Goal: Task Accomplishment & Management: Manage account settings

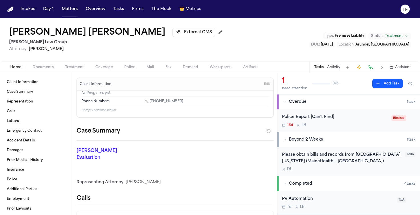
click at [119, 11] on button "Tasks" at bounding box center [118, 9] width 15 height 10
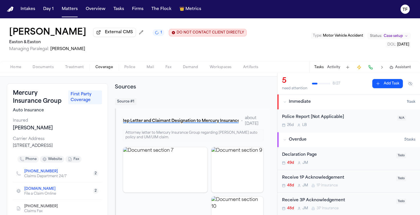
scroll to position [17, 0]
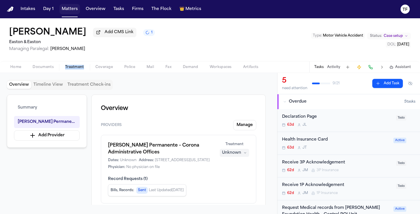
scroll to position [212, 0]
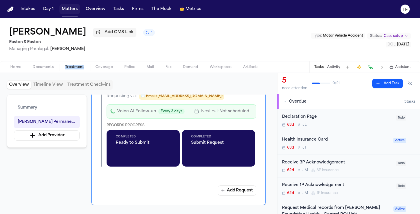
click at [63, 11] on button "Matters" at bounding box center [69, 9] width 21 height 10
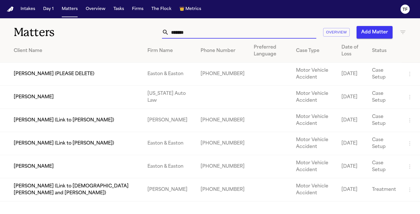
click at [186, 30] on input "******" at bounding box center [242, 32] width 147 height 13
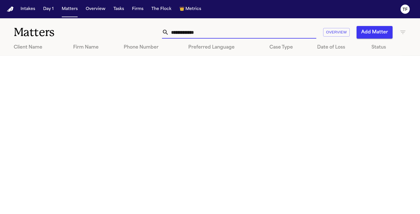
type input "**********"
click at [372, 35] on button "Add Matter" at bounding box center [375, 32] width 36 height 13
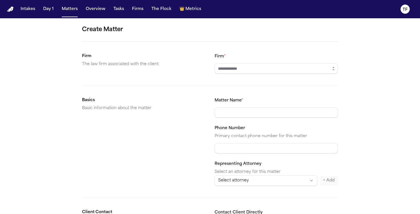
click at [266, 75] on form "Create Matter Firm The law firm associated with the client Firm * Basics Basic …" at bounding box center [210, 215] width 256 height 381
click at [264, 70] on input "Firm *" at bounding box center [276, 68] width 123 height 10
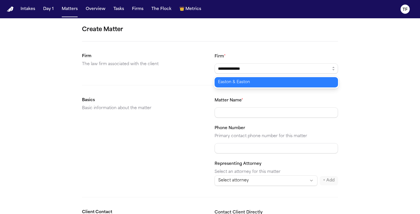
click at [258, 83] on body "**********" at bounding box center [210, 107] width 420 height 214
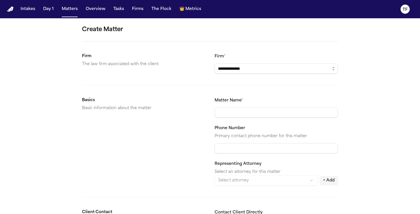
type input "**********"
click at [247, 113] on input "Matter Name *" at bounding box center [276, 112] width 123 height 10
type input "**********"
click at [249, 151] on input "Phone Number" at bounding box center [276, 148] width 123 height 10
paste input "**********"
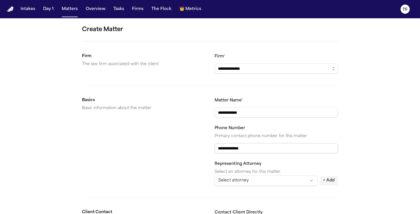
type input "**********"
click at [242, 182] on html "**********" at bounding box center [210, 107] width 420 height 214
click at [198, 173] on html "**********" at bounding box center [210, 107] width 420 height 214
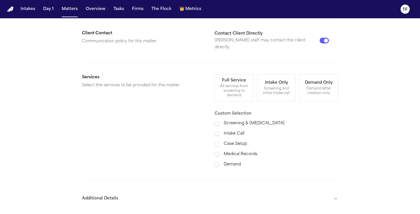
scroll to position [179, 0]
click at [227, 141] on div "Screening & Retainer Intake Call Case Setup Medical Records Demand" at bounding box center [276, 144] width 123 height 48
click at [217, 152] on span at bounding box center [217, 155] width 5 height 6
click at [215, 141] on div "Screening & Retainer Intake Call Case Setup Medical Records Demand" at bounding box center [276, 144] width 123 height 48
click at [216, 141] on span at bounding box center [217, 144] width 5 height 6
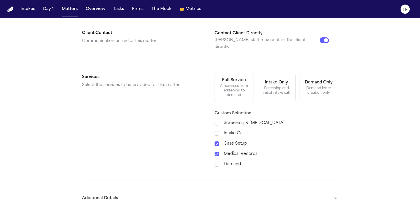
click at [219, 161] on div "Demand" at bounding box center [276, 164] width 123 height 7
click at [218, 162] on span at bounding box center [217, 164] width 5 height 5
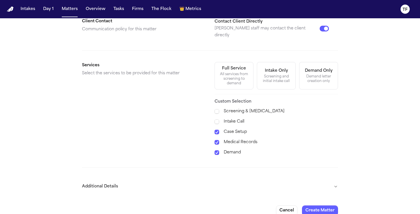
scroll to position [193, 0]
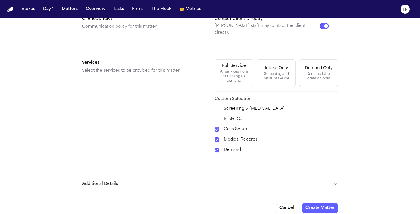
click at [218, 148] on span at bounding box center [217, 150] width 5 height 5
click at [312, 197] on form "**********" at bounding box center [210, 22] width 256 height 381
click at [314, 203] on button "Create Matter" at bounding box center [320, 208] width 36 height 10
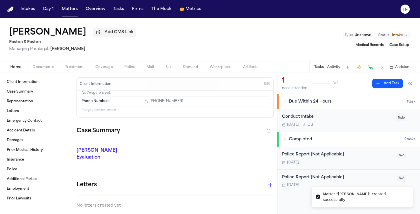
click at [65, 51] on span "[PERSON_NAME]" at bounding box center [67, 49] width 35 height 4
click at [84, 51] on span "Managing Paralegal: Jessica Barrett" at bounding box center [72, 49] width 127 height 6
click at [105, 69] on span "Coverage" at bounding box center [103, 67] width 17 height 5
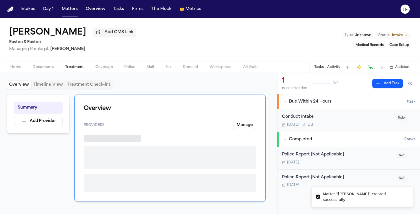
click at [72, 69] on span "Treatment" at bounding box center [74, 67] width 19 height 5
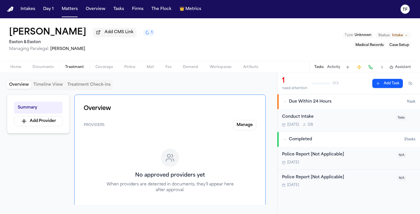
click at [331, 69] on button "Activity" at bounding box center [333, 67] width 13 height 5
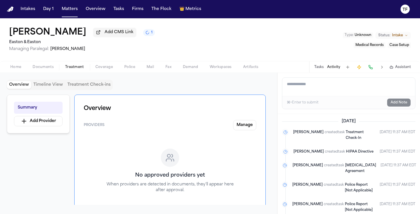
click at [317, 90] on textarea "Add a note to this matter" at bounding box center [348, 87] width 133 height 18
paste textarea "**********"
type textarea "**********"
click at [394, 109] on div "⌘+Enter to submit Add Note" at bounding box center [348, 102] width 133 height 13
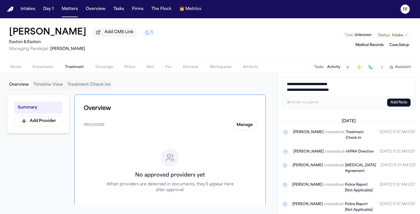
click at [393, 106] on button "Add Note" at bounding box center [398, 103] width 23 height 8
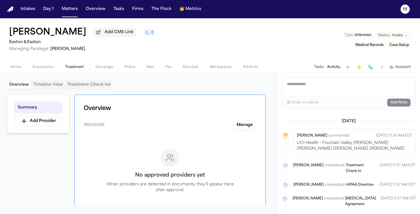
click at [404, 36] on button "Status: Intake" at bounding box center [392, 35] width 35 height 7
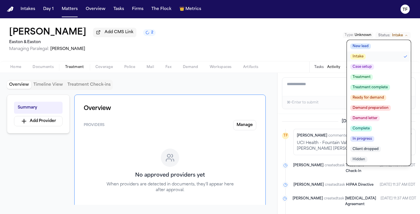
click at [373, 75] on button "Treatment" at bounding box center [379, 77] width 64 height 10
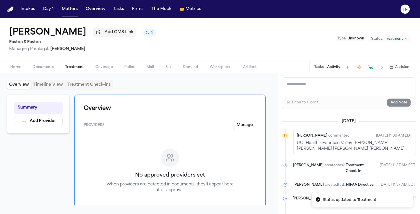
click at [323, 72] on div "Tasks Activity Assistant" at bounding box center [362, 66] width 106 height 11
click at [322, 71] on div "Tasks Activity Assistant" at bounding box center [362, 66] width 106 height 11
click at [322, 69] on button "Tasks" at bounding box center [318, 67] width 9 height 5
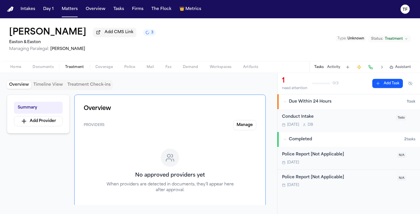
click at [311, 127] on span "D B" at bounding box center [310, 125] width 5 height 5
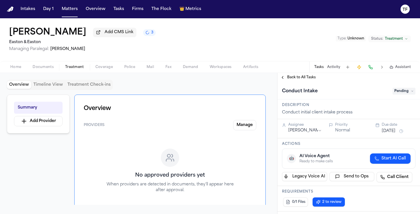
click at [283, 80] on button "Back to All Tasks" at bounding box center [297, 77] width 41 height 5
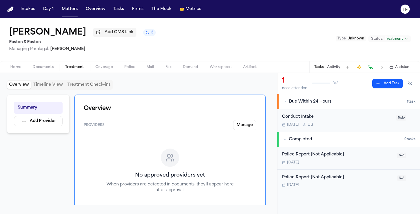
click at [323, 126] on div "Today D B" at bounding box center [337, 125] width 111 height 5
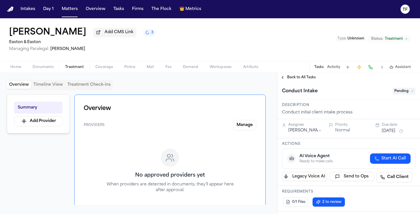
click at [394, 96] on div "Conduct Intake Pending" at bounding box center [348, 91] width 133 height 9
click at [393, 94] on span "Pending" at bounding box center [404, 91] width 23 height 7
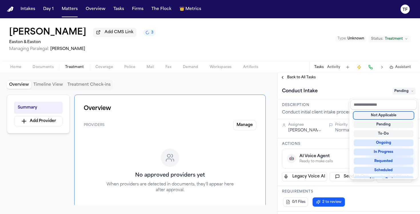
click at [389, 117] on div "Not Applicable" at bounding box center [384, 115] width 60 height 7
click at [280, 79] on div "**********" at bounding box center [348, 143] width 143 height 141
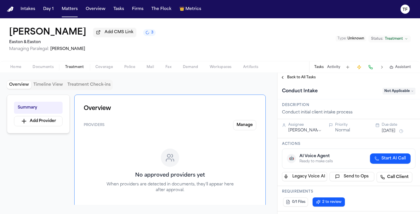
click at [281, 79] on button "Back to All Tasks" at bounding box center [297, 77] width 41 height 5
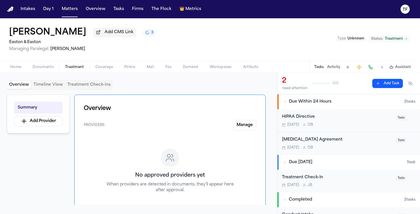
click at [101, 37] on button "Add CMS Link" at bounding box center [114, 32] width 43 height 9
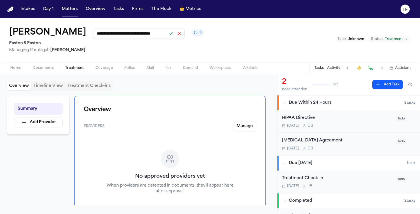
scroll to position [0, 15]
type input "**********"
click at [167, 37] on button at bounding box center [171, 34] width 8 height 8
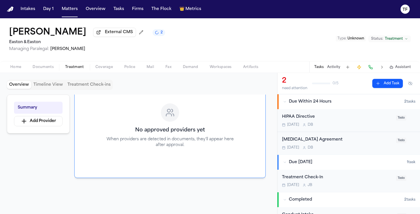
scroll to position [69, 0]
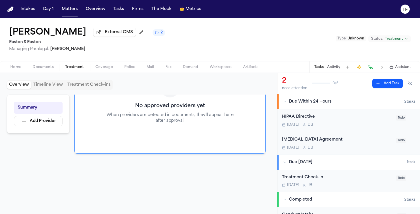
click at [54, 70] on button "Documents" at bounding box center [43, 67] width 33 height 7
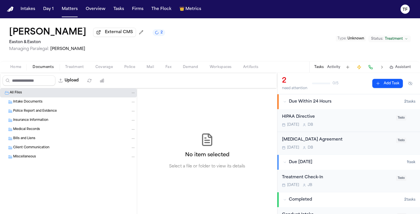
click at [75, 69] on span "Treatment" at bounding box center [74, 67] width 19 height 5
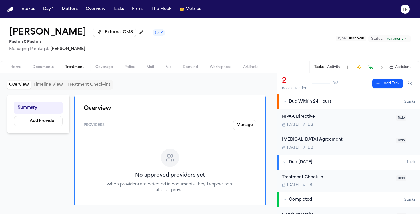
click at [37, 73] on div "Home Documents Treatment Coverage Police Mail Fax Demand Workspaces Artifacts T…" at bounding box center [210, 66] width 420 height 11
click at [15, 73] on div "Home Documents Treatment Coverage Police Mail Fax Demand Workspaces Artifacts T…" at bounding box center [210, 66] width 420 height 11
click at [15, 71] on span "button" at bounding box center [16, 70] width 18 height 1
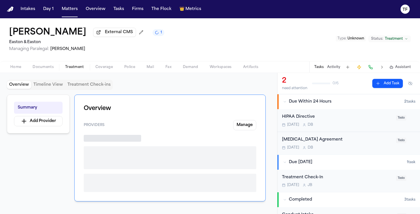
click at [84, 66] on button "Treatment" at bounding box center [74, 67] width 30 height 7
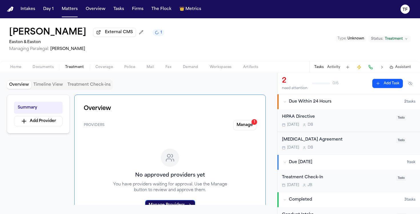
click at [262, 129] on div "Overview Providers Manage 1 No approved providers yet You have providers waitin…" at bounding box center [169, 164] width 191 height 139
click at [238, 126] on button "Manage 1" at bounding box center [244, 125] width 23 height 10
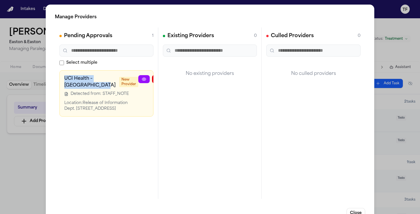
drag, startPoint x: 81, startPoint y: 101, endPoint x: 62, endPoint y: 75, distance: 31.9
click at [62, 75] on div "UCI Health – Fountain Valley New Provider Detected from: STAFF_NOTE Location: R…" at bounding box center [106, 93] width 94 height 46
copy h3 "UCI Health – Fountain Valley"
click at [155, 80] on icon "button" at bounding box center [157, 79] width 5 height 5
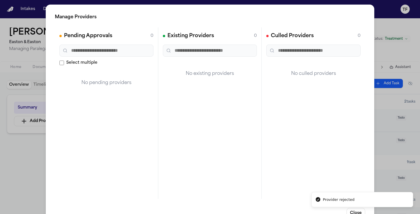
click at [377, 119] on div "Manage Providers Pending Approvals 0 Select multiple No pending providers Exist…" at bounding box center [210, 116] width 420 height 232
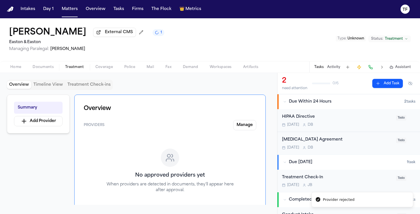
click at [317, 69] on button "Tasks" at bounding box center [318, 67] width 9 height 5
click at [330, 69] on button "Activity" at bounding box center [333, 67] width 13 height 5
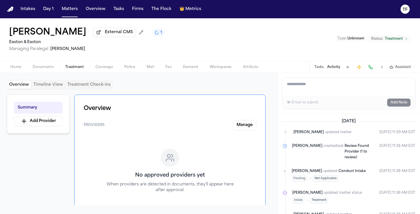
click at [305, 85] on textarea "Add a note to this matter" at bounding box center [348, 87] width 133 height 18
paste textarea "**********"
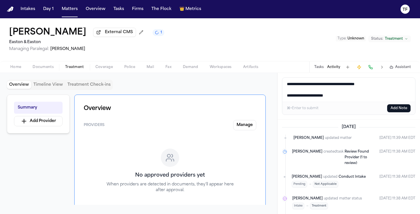
type textarea "**********"
click at [398, 111] on button "Add Note" at bounding box center [398, 108] width 23 height 8
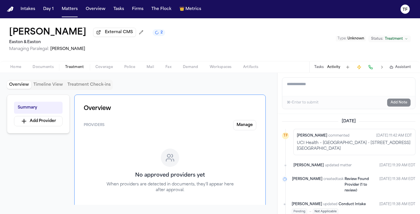
click at [16, 69] on span "Home" at bounding box center [15, 67] width 11 height 5
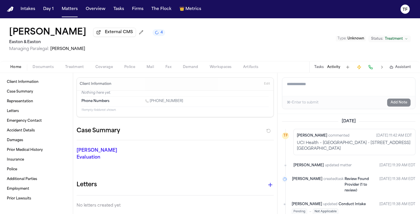
click at [80, 68] on span "Treatment" at bounding box center [74, 67] width 19 height 5
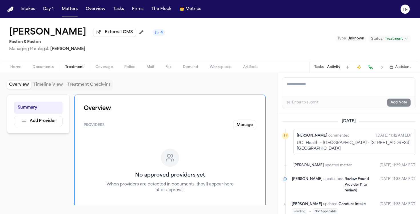
click at [11, 69] on span "Home" at bounding box center [15, 67] width 11 height 5
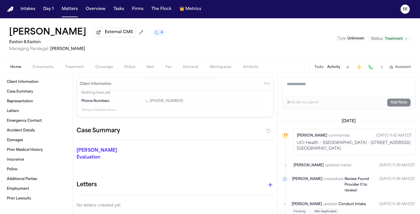
click at [150, 30] on div "Daniel Corona External CMS 4 Easton & Easton Managing Paralegal: Jessica Barret…" at bounding box center [210, 39] width 420 height 43
click at [161, 33] on span "4" at bounding box center [162, 32] width 2 height 5
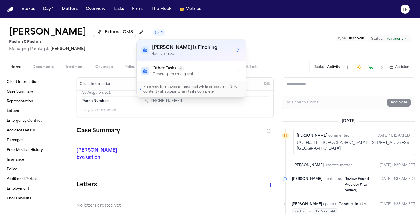
click at [185, 77] on button "Other Tasks 4 General processing tasks" at bounding box center [191, 71] width 109 height 20
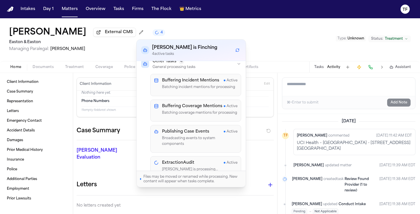
scroll to position [30, 0]
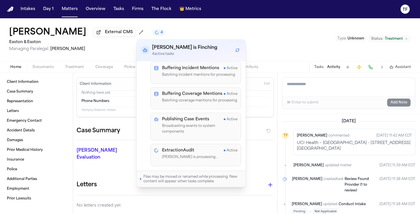
click at [280, 133] on div "Today TF Thea Feeney commented Sep 17, 2025 11:42 AM EDT UCI Health – Fountain …" at bounding box center [348, 164] width 143 height 100
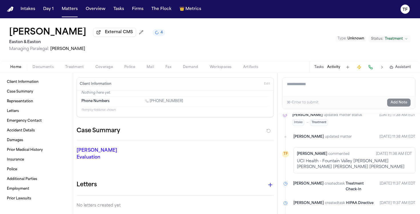
scroll to position [135, 0]
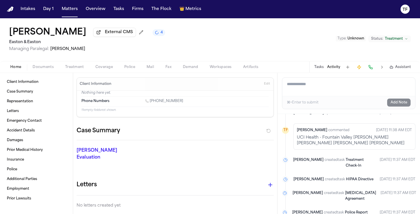
click at [76, 67] on span "Treatment" at bounding box center [74, 67] width 19 height 5
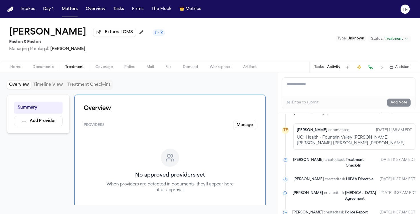
click at [47, 73] on div "Home Documents Treatment Coverage Police Mail Fax Demand Workspaces Artifacts T…" at bounding box center [210, 66] width 420 height 11
click at [41, 69] on span "Documents" at bounding box center [43, 67] width 21 height 5
click at [67, 68] on span "Treatment" at bounding box center [74, 67] width 19 height 5
click at [23, 73] on div "Home Documents Treatment Coverage Police Mail Fax Demand Workspaces Artifacts T…" at bounding box center [210, 66] width 420 height 11
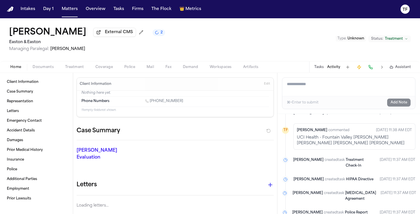
click at [20, 69] on span "Home" at bounding box center [15, 67] width 11 height 5
click at [71, 68] on span "Treatment" at bounding box center [74, 67] width 19 height 5
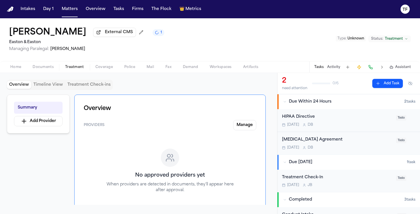
click at [135, 32] on div "Daniel Corona External CMS 1" at bounding box center [86, 32] width 155 height 10
click at [161, 34] on span "1" at bounding box center [161, 32] width 1 height 5
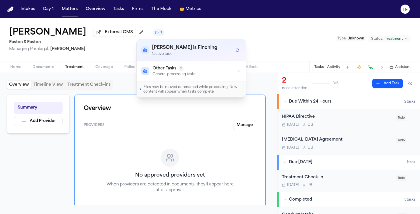
click at [70, 69] on span "Treatment" at bounding box center [74, 67] width 19 height 5
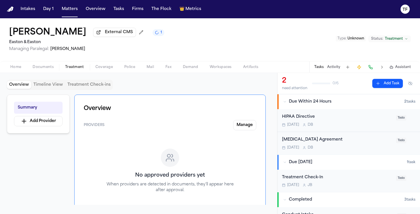
click at [108, 69] on span "Coverage" at bounding box center [103, 67] width 17 height 5
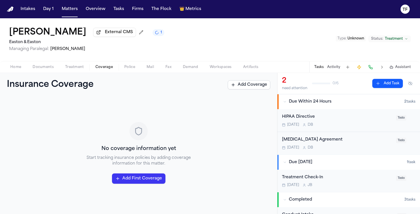
click at [147, 71] on span "button" at bounding box center [150, 70] width 14 height 1
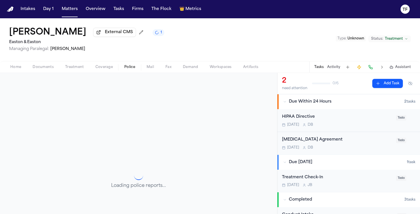
click at [126, 71] on span "button" at bounding box center [130, 70] width 18 height 1
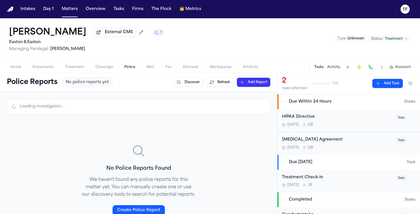
click at [79, 71] on button "Treatment" at bounding box center [74, 67] width 30 height 7
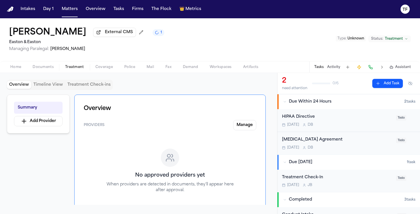
click at [33, 73] on div "Home Documents Treatment Coverage Police Mail Fax Demand Workspaces Artifacts T…" at bounding box center [210, 66] width 420 height 11
click at [11, 72] on div "Home Documents Treatment Coverage Police Mail Fax Demand Workspaces Artifacts T…" at bounding box center [210, 66] width 420 height 11
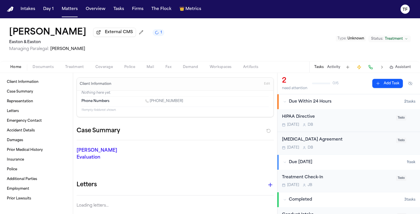
click at [21, 69] on span "Home" at bounding box center [15, 67] width 11 height 5
click at [75, 69] on span "Treatment" at bounding box center [74, 67] width 19 height 5
click at [14, 69] on span "Home" at bounding box center [15, 67] width 11 height 5
click at [153, 33] on button "1" at bounding box center [159, 32] width 12 height 7
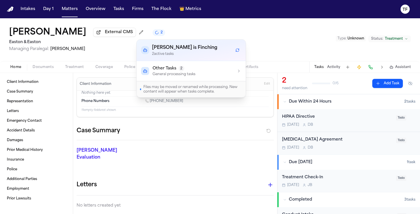
click at [179, 74] on p "General processing tasks" at bounding box center [174, 74] width 43 height 5
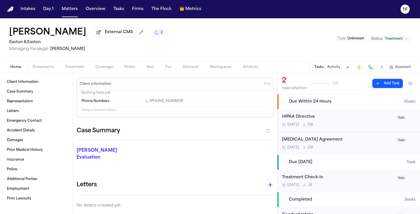
click at [223, 158] on div "Finch Evaluation * ​" at bounding box center [172, 155] width 204 height 30
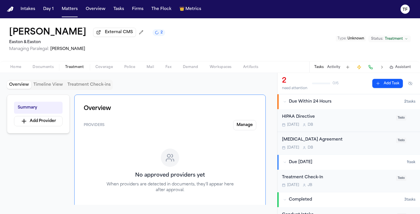
click at [76, 69] on span "Treatment" at bounding box center [74, 67] width 19 height 5
click at [12, 68] on span "Home" at bounding box center [15, 67] width 11 height 5
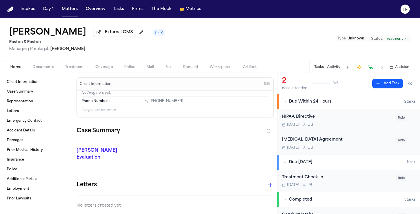
click at [71, 65] on button "Treatment" at bounding box center [74, 67] width 30 height 7
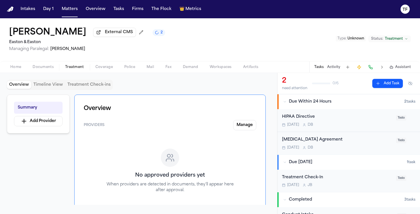
click at [12, 69] on span "Home" at bounding box center [15, 67] width 11 height 5
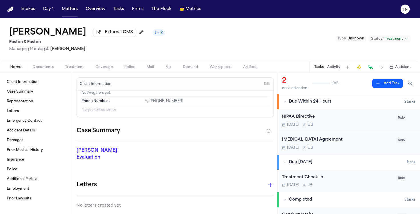
click at [69, 69] on span "Treatment" at bounding box center [74, 67] width 19 height 5
click at [23, 69] on button "Home" at bounding box center [16, 67] width 22 height 7
click at [70, 67] on span "Treatment" at bounding box center [74, 67] width 19 height 5
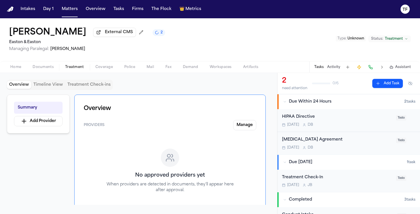
click at [41, 72] on div "Home Documents Treatment Coverage Police Mail Fax Demand Workspaces Artifacts T…" at bounding box center [210, 66] width 420 height 11
click at [11, 67] on span "Home" at bounding box center [15, 67] width 11 height 5
click at [61, 66] on button "Treatment" at bounding box center [74, 67] width 30 height 7
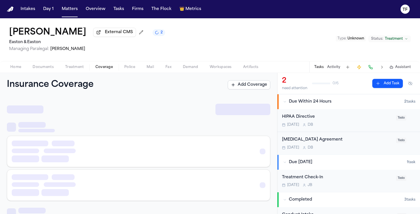
click at [116, 70] on button "Coverage" at bounding box center [104, 67] width 29 height 7
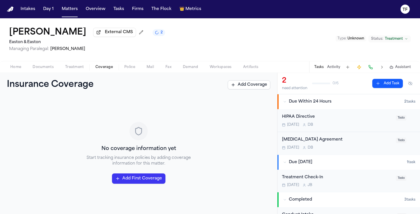
click at [161, 70] on button "Fax" at bounding box center [168, 67] width 17 height 7
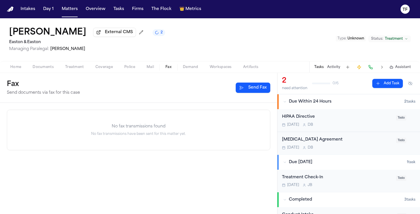
click at [82, 69] on span "Treatment" at bounding box center [74, 67] width 19 height 5
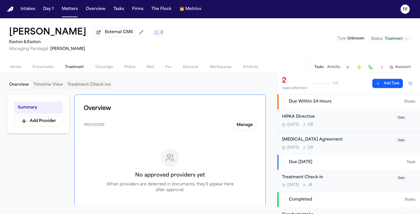
click at [18, 73] on div "Home Documents Treatment Coverage Police Mail Fax Demand Workspaces Artifacts T…" at bounding box center [210, 66] width 420 height 11
click at [18, 72] on div "Home Documents Treatment Coverage Police Mail Fax Demand Workspaces Artifacts T…" at bounding box center [210, 66] width 420 height 11
click at [18, 69] on span "Home" at bounding box center [15, 67] width 11 height 5
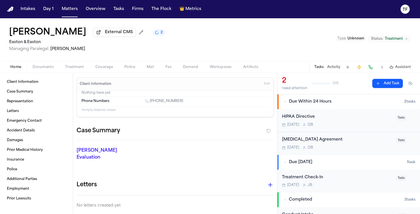
click at [74, 68] on span "Treatment" at bounding box center [74, 67] width 19 height 5
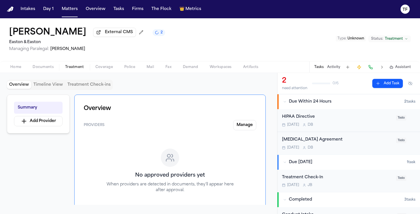
click at [1, 71] on div "Home Documents Treatment Coverage Police Mail Fax Demand Workspaces Artifacts T…" at bounding box center [210, 66] width 420 height 11
click at [11, 69] on span "Home" at bounding box center [15, 67] width 11 height 5
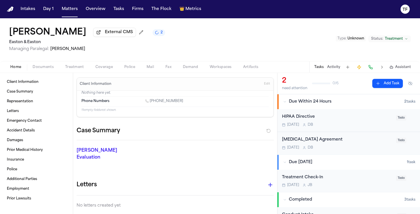
click at [65, 67] on span "Treatment" at bounding box center [74, 67] width 19 height 5
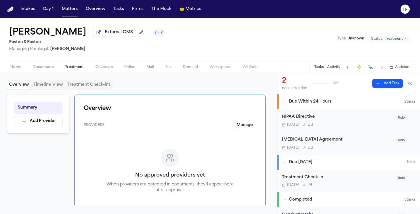
click at [19, 69] on span "Home" at bounding box center [15, 67] width 11 height 5
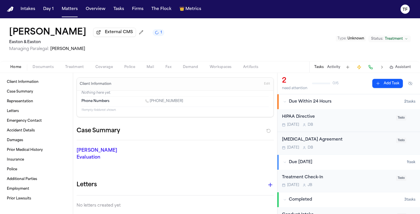
click at [81, 69] on span "Treatment" at bounding box center [74, 67] width 19 height 5
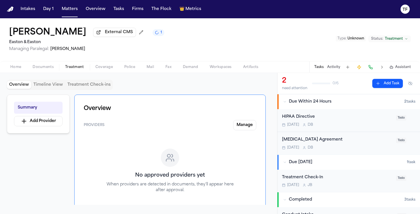
click at [27, 72] on div "Home Documents Treatment Coverage Police Mail Fax Demand Workspaces Artifacts T…" at bounding box center [210, 66] width 420 height 11
click at [22, 70] on button "Home" at bounding box center [16, 67] width 22 height 7
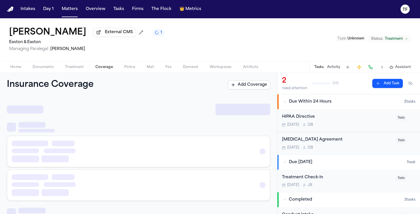
click at [99, 69] on span "Coverage" at bounding box center [103, 67] width 17 height 5
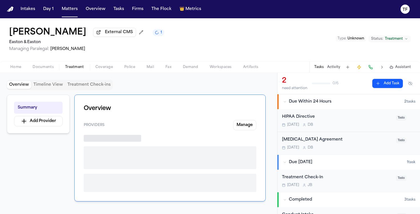
click at [74, 69] on span "Treatment" at bounding box center [74, 67] width 19 height 5
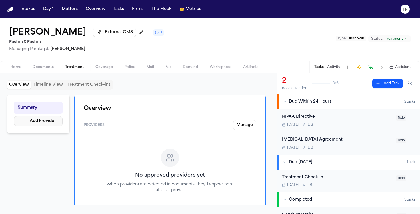
click at [42, 123] on button "Add Provider" at bounding box center [38, 121] width 49 height 10
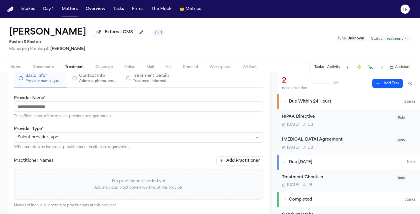
scroll to position [66, 0]
click at [113, 111] on input "Provider Name *" at bounding box center [138, 106] width 249 height 10
paste input "**********"
drag, startPoint x: 113, startPoint y: 112, endPoint x: 108, endPoint y: 144, distance: 33.0
click at [113, 137] on div "**********" at bounding box center [138, 197] width 249 height 206
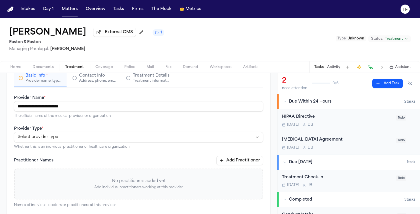
type input "**********"
click at [85, 143] on html "**********" at bounding box center [210, 107] width 420 height 214
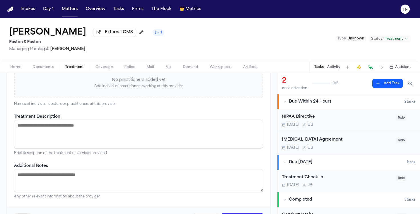
scroll to position [178, 0]
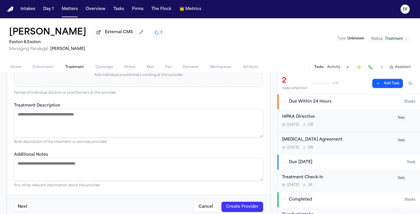
click at [97, 124] on textarea "Treatment Description" at bounding box center [138, 123] width 249 height 29
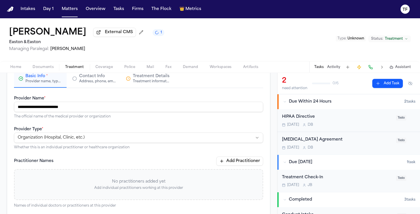
type textarea "**********"
click at [94, 85] on button "Contact Info Address, phone, email, and other contact details" at bounding box center [94, 79] width 53 height 18
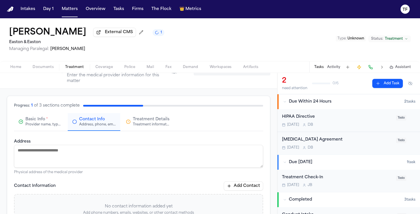
scroll to position [0, 0]
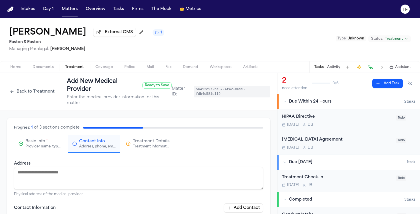
click at [119, 169] on textarea "Address" at bounding box center [138, 178] width 249 height 23
paste textarea "**********"
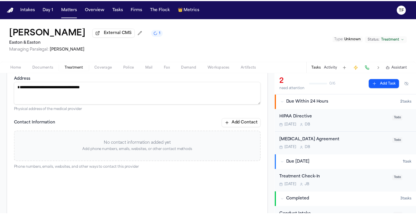
scroll to position [107, 0]
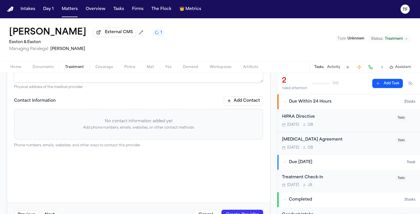
type textarea "**********"
click at [240, 103] on button "Add Contact" at bounding box center [243, 100] width 39 height 9
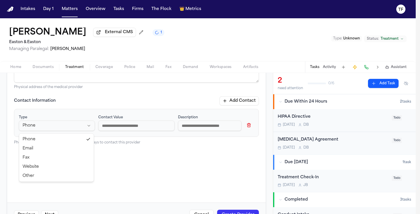
click at [88, 131] on html "**********" at bounding box center [210, 107] width 420 height 214
click at [134, 127] on html "**********" at bounding box center [210, 107] width 420 height 214
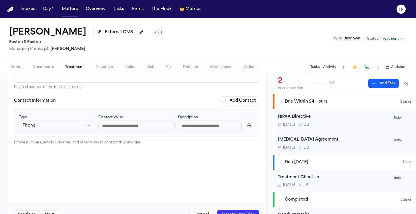
paste input "**********"
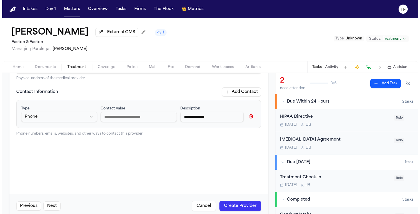
scroll to position [116, 0]
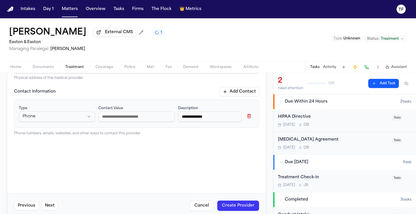
type input "**********"
click at [239, 204] on button "Create Provider" at bounding box center [238, 206] width 42 height 10
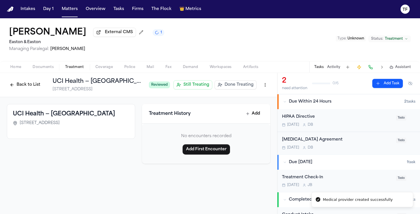
click at [233, 88] on span "Done Treating" at bounding box center [239, 85] width 29 height 6
click at [107, 84] on h1 "UCI Health — Fountain Valley" at bounding box center [119, 81] width 133 height 8
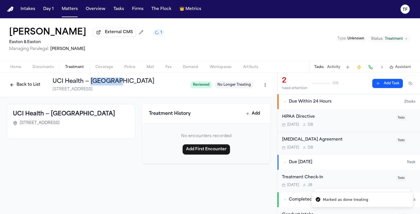
click at [107, 84] on h1 "UCI Health — Fountain Valley" at bounding box center [119, 81] width 133 height 8
copy h1 "UCI Health — Fountain Valley"
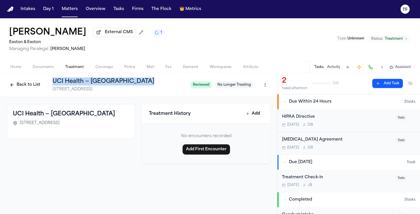
click at [389, 86] on button "Add Task" at bounding box center [387, 83] width 31 height 9
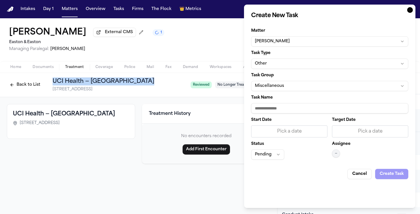
click at [260, 67] on button "Other" at bounding box center [329, 64] width 157 height 10
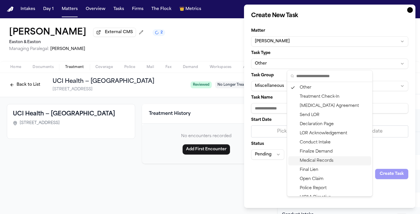
click at [310, 158] on div "Medical Records" at bounding box center [329, 160] width 83 height 9
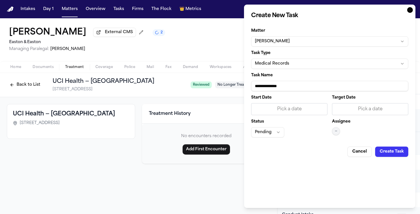
click at [282, 90] on input "**********" at bounding box center [329, 86] width 157 height 10
paste input "**********"
type input "**********"
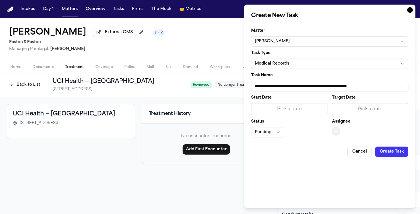
click at [278, 108] on div "Pick a date" at bounding box center [289, 109] width 69 height 7
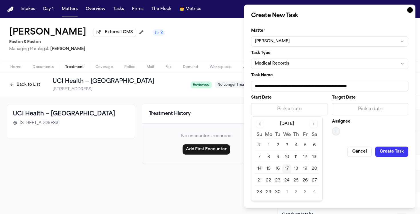
click at [289, 170] on button "17" at bounding box center [286, 168] width 9 height 9
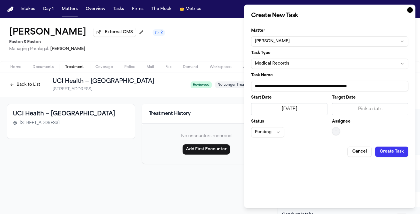
click at [330, 126] on div "Start Date 9/17/2025 Target Date Pick a date Status Pending Assignee —" at bounding box center [329, 117] width 157 height 42
click at [334, 129] on button "—" at bounding box center [336, 131] width 8 height 8
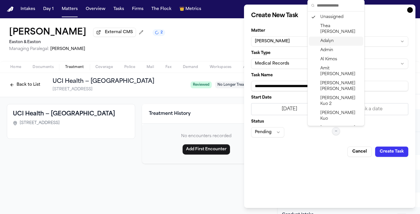
click at [326, 38] on span "Adalyn" at bounding box center [326, 41] width 13 height 6
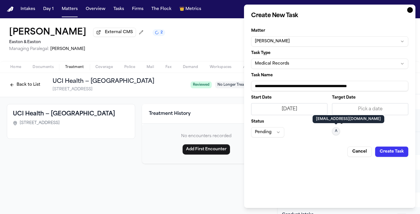
click at [386, 148] on button "Create Task" at bounding box center [391, 152] width 33 height 10
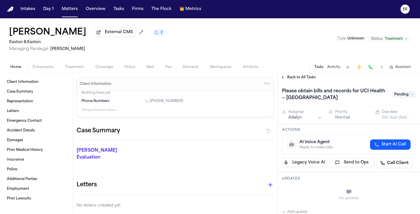
click at [82, 72] on div "Home Documents Treatment Coverage Police Mail Fax Demand Workspaces Artifacts T…" at bounding box center [210, 66] width 420 height 11
click at [80, 69] on span "Treatment" at bounding box center [74, 67] width 19 height 5
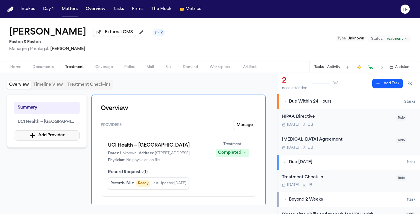
click at [63, 138] on button "Add Provider" at bounding box center [47, 135] width 66 height 10
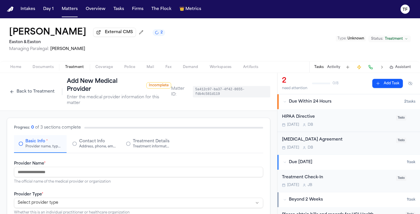
click at [79, 174] on input "Provider Name *" at bounding box center [138, 172] width 249 height 10
paste input "**********"
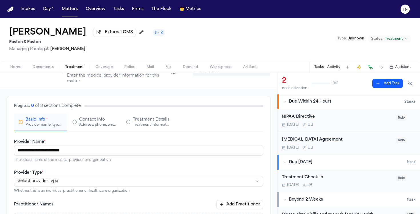
scroll to position [49, 0]
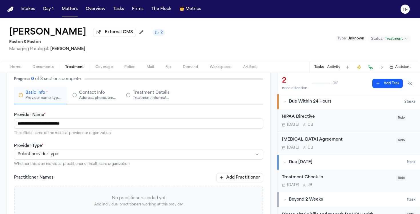
type input "**********"
click at [92, 163] on p "Whether this is an individual practitioner or healthcare organization" at bounding box center [138, 164] width 249 height 5
click at [90, 157] on html "**********" at bounding box center [210, 107] width 420 height 214
select select "**********"
drag, startPoint x: 77, startPoint y: 174, endPoint x: 83, endPoint y: 173, distance: 5.8
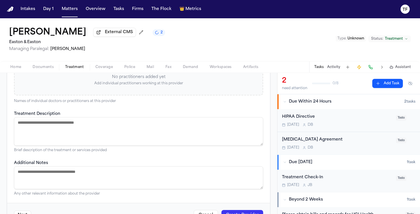
scroll to position [191, 0]
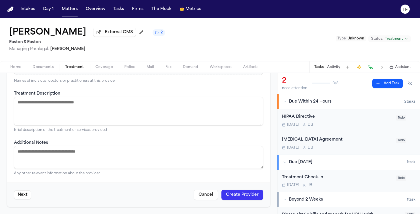
click at [99, 113] on textarea "Treatment Description" at bounding box center [138, 111] width 249 height 29
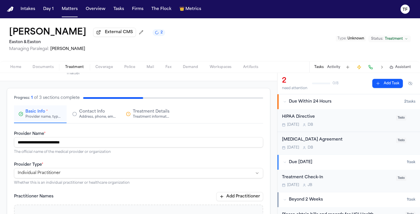
scroll to position [0, 0]
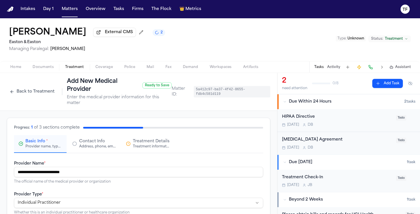
type textarea "***"
click at [89, 143] on span "Contact Info" at bounding box center [92, 142] width 26 height 6
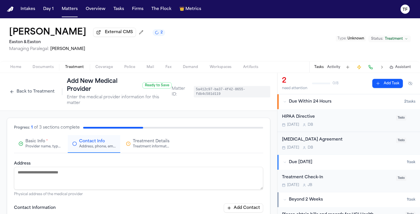
scroll to position [10, 0]
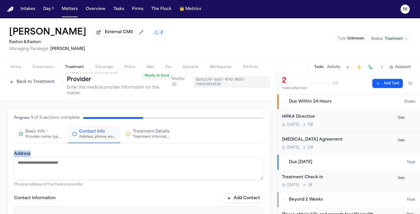
drag, startPoint x: 121, startPoint y: 157, endPoint x: 122, endPoint y: 163, distance: 5.5
click at [122, 162] on div "Address Physical address of the medical provider" at bounding box center [138, 168] width 249 height 37
click at [122, 164] on textarea "Address" at bounding box center [138, 168] width 249 height 23
paste textarea "**********"
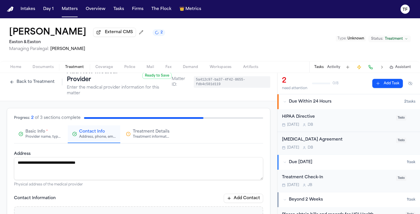
type textarea "**********"
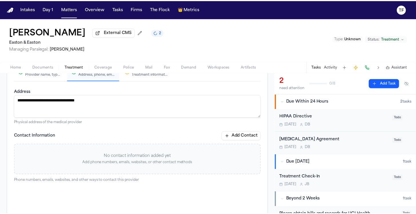
scroll to position [95, 0]
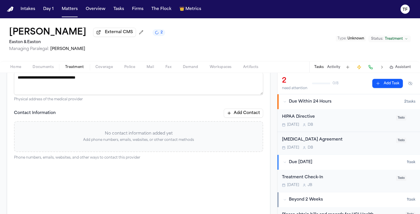
click at [233, 111] on button "Add Contact" at bounding box center [243, 113] width 39 height 9
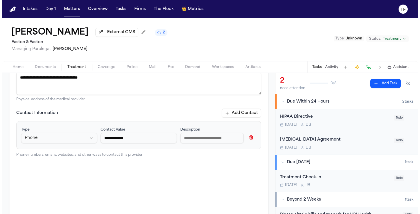
scroll to position [128, 0]
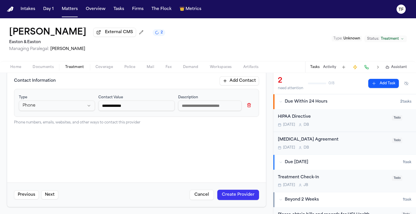
type input "**********"
click at [235, 192] on button "Create Provider" at bounding box center [238, 195] width 42 height 10
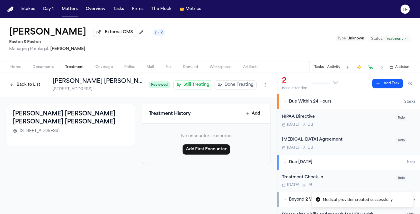
click at [231, 87] on span "Done Treating" at bounding box center [239, 85] width 29 height 6
click at [117, 84] on h1 "Kramer Schwartz Fayner Licata" at bounding box center [119, 81] width 133 height 8
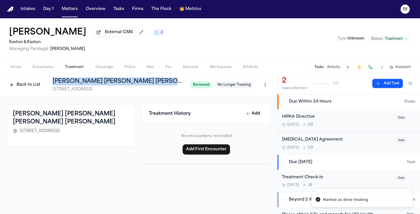
click at [117, 84] on h1 "Kramer Schwartz Fayner Licata" at bounding box center [119, 81] width 133 height 8
copy h1 "Kramer Schwartz Fayner Licata"
click at [391, 84] on button "Add Task" at bounding box center [387, 83] width 31 height 9
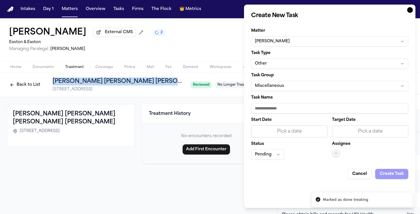
click at [262, 61] on button "Other" at bounding box center [329, 64] width 157 height 10
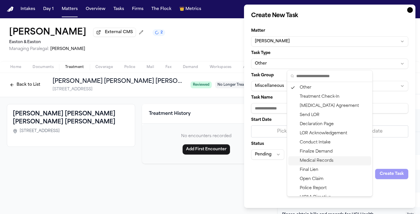
click at [316, 158] on div "Medical Records" at bounding box center [329, 160] width 83 height 9
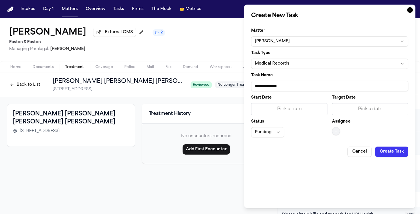
click at [279, 88] on input "**********" at bounding box center [329, 86] width 157 height 10
paste input "**********"
type input "**********"
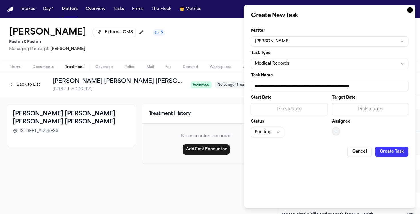
click at [275, 111] on div "Pick a date" at bounding box center [289, 109] width 69 height 7
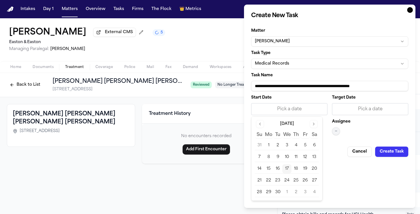
click at [287, 167] on button "17" at bounding box center [286, 168] width 9 height 9
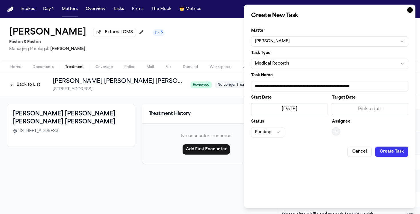
click at [340, 133] on button "—" at bounding box center [336, 131] width 8 height 8
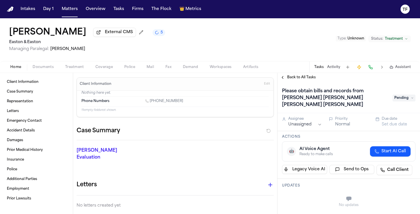
click at [307, 121] on html "Intakes Day 1 Matters Overview Tasks Firms The Flock 👑 Metrics TF Daniel Corona…" at bounding box center [210, 107] width 420 height 214
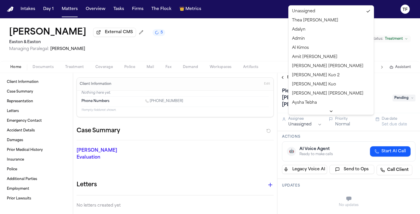
click at [314, 116] on html "Intakes Day 1 Matters Overview Tasks Firms The Flock 👑 Metrics TF Daniel Corona…" at bounding box center [210, 107] width 420 height 214
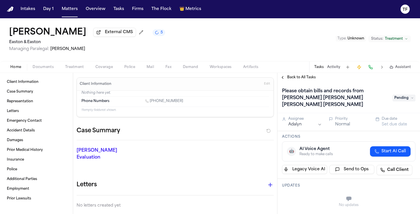
click at [284, 79] on button "Back to All Tasks" at bounding box center [297, 77] width 41 height 5
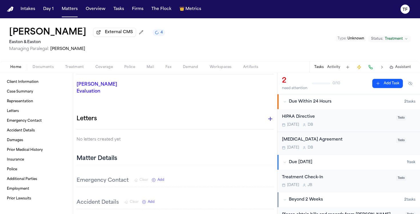
scroll to position [67, 0]
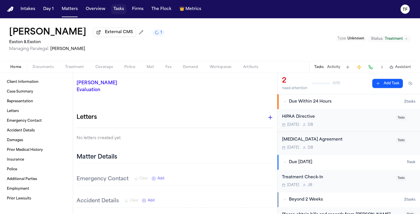
click at [115, 14] on button "Tasks" at bounding box center [118, 9] width 15 height 10
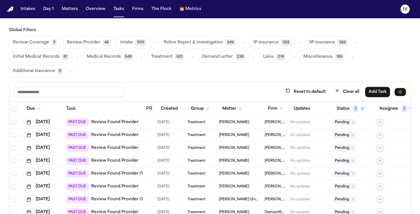
click at [132, 49] on div "Review Coverage 0 Review Provider 46 Intake 1031 Police Report & Investigation …" at bounding box center [210, 57] width 402 height 41
click at [123, 55] on span "549" at bounding box center [128, 56] width 10 height 7
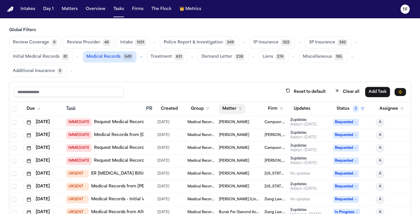
click at [245, 110] on button "Matter" at bounding box center [232, 109] width 27 height 10
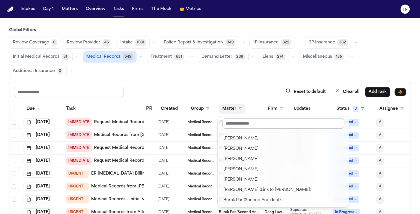
click at [248, 123] on input "text" at bounding box center [283, 123] width 122 height 10
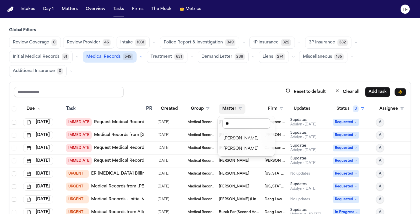
type input "*"
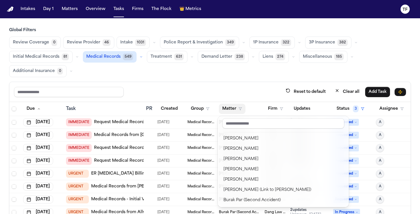
drag, startPoint x: 246, startPoint y: 103, endPoint x: 249, endPoint y: 104, distance: 3.5
click at [246, 104] on div "Matter" at bounding box center [239, 109] width 41 height 10
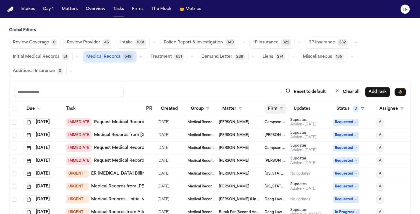
click at [280, 109] on icon "button" at bounding box center [281, 108] width 3 height 3
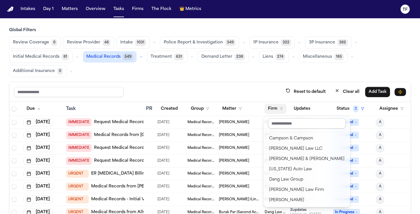
click at [280, 121] on input "text" at bounding box center [307, 123] width 78 height 10
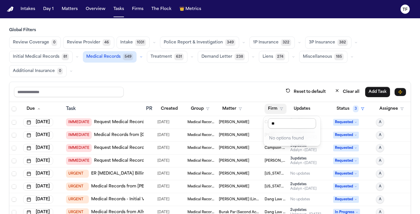
type input "*"
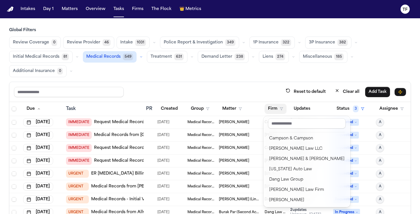
click at [319, 88] on div "Reset to default Clear all Add Task Due Task PR Created Group Matter Firm Updat…" at bounding box center [210, 168] width 402 height 172
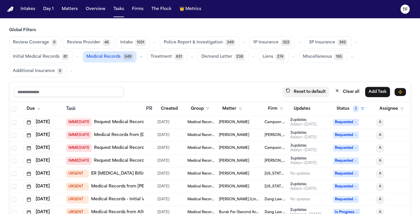
click at [318, 90] on button "Reset to default" at bounding box center [305, 92] width 47 height 11
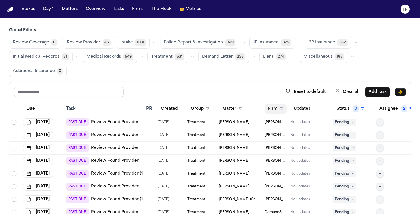
click at [281, 112] on button "Firm" at bounding box center [276, 109] width 22 height 10
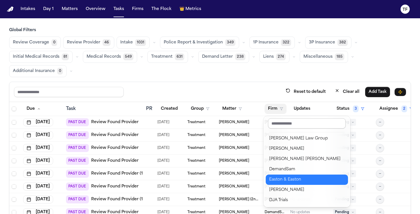
click at [286, 122] on input "text" at bounding box center [307, 123] width 78 height 10
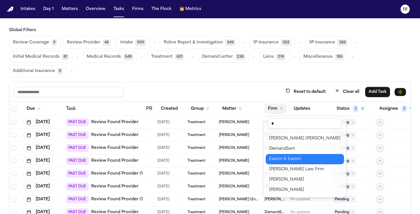
type input "*"
click at [295, 161] on div "Easton & Easton" at bounding box center [304, 159] width 71 height 7
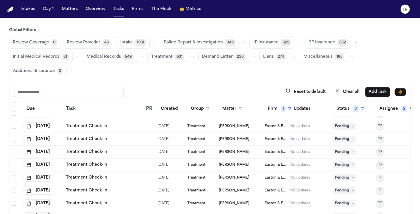
scroll to position [317, 0]
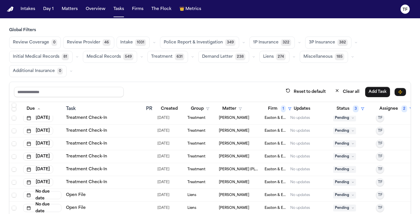
click at [112, 55] on span "Medical Records" at bounding box center [104, 57] width 34 height 6
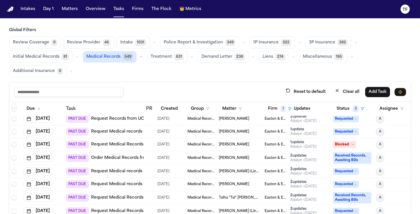
scroll to position [0, 0]
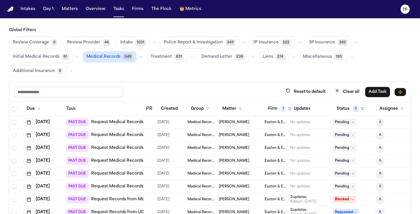
click at [167, 57] on span "Treatment" at bounding box center [161, 57] width 21 height 6
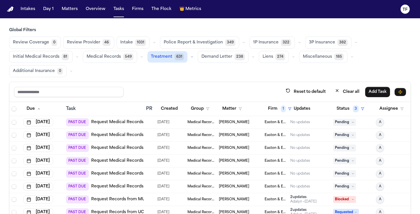
click at [166, 58] on span "Treatment" at bounding box center [161, 57] width 21 height 6
click at [157, 60] on button "Treatment 631" at bounding box center [167, 57] width 41 height 12
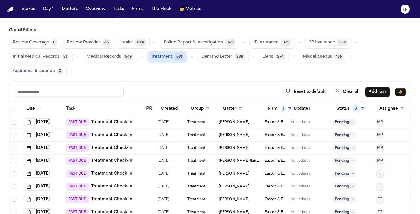
click at [157, 60] on button "Treatment 631" at bounding box center [167, 56] width 40 height 11
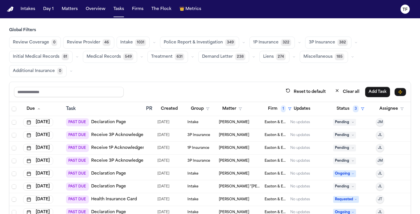
click at [165, 54] on span "Treatment" at bounding box center [161, 57] width 21 height 6
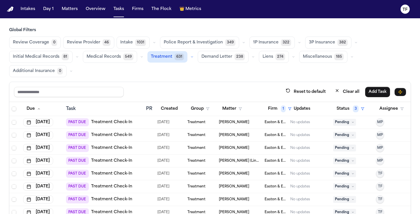
click at [271, 55] on button "Liens 274" at bounding box center [274, 57] width 30 height 12
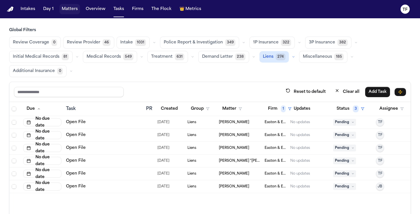
click at [70, 12] on button "Matters" at bounding box center [69, 9] width 21 height 10
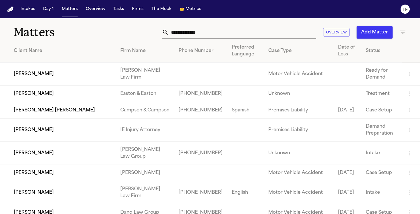
click at [221, 35] on input "text" at bounding box center [242, 32] width 147 height 13
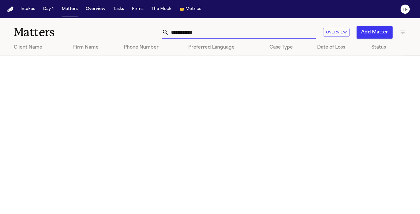
type input "**********"
click at [375, 33] on button "Add Matter" at bounding box center [375, 32] width 36 height 13
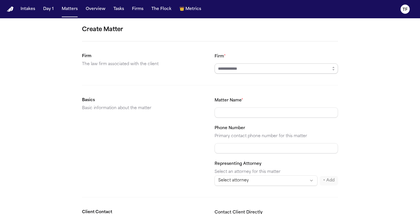
click at [243, 69] on input "Firm *" at bounding box center [276, 68] width 123 height 10
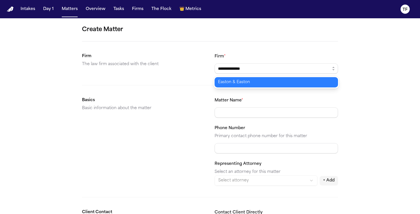
click at [253, 85] on body "**********" at bounding box center [210, 107] width 420 height 214
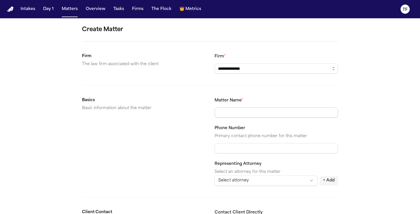
type input "**********"
drag, startPoint x: 239, startPoint y: 115, endPoint x: 208, endPoint y: 107, distance: 32.0
click at [239, 115] on input "Matter Name *" at bounding box center [276, 112] width 123 height 10
type input "**********"
click at [240, 147] on input "Phone Number" at bounding box center [276, 148] width 123 height 10
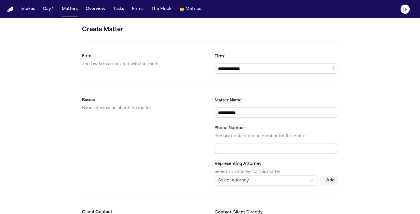
paste input "**********"
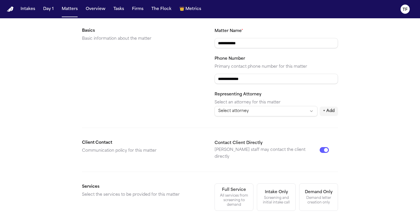
scroll to position [183, 0]
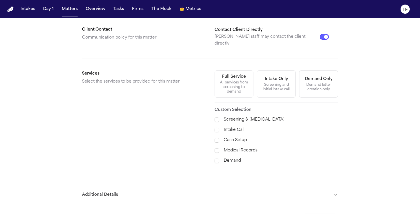
type input "**********"
click at [237, 137] on label "Case Setup" at bounding box center [281, 140] width 114 height 7
click at [235, 147] on label "Medical Records" at bounding box center [281, 150] width 114 height 7
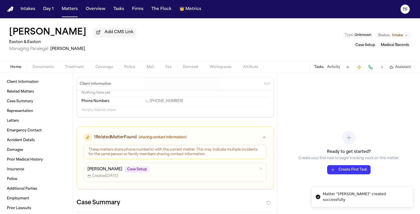
click at [74, 69] on span "Treatment" at bounding box center [74, 67] width 19 height 5
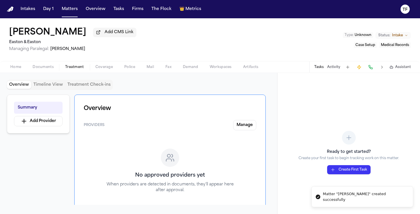
click at [336, 73] on div "Tasks Activity Assistant" at bounding box center [362, 66] width 106 height 11
click at [335, 69] on button "Activity" at bounding box center [333, 67] width 13 height 5
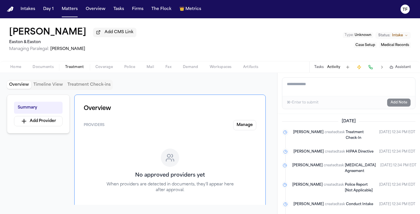
paste textarea "**********"
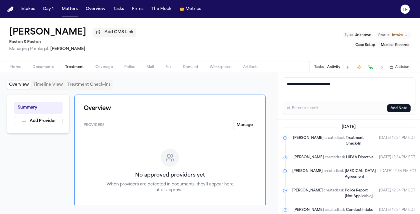
paste textarea "**********"
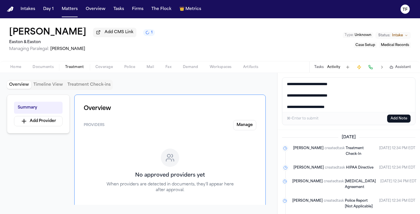
type textarea "**********"
click at [391, 118] on button "Add Note" at bounding box center [398, 119] width 23 height 8
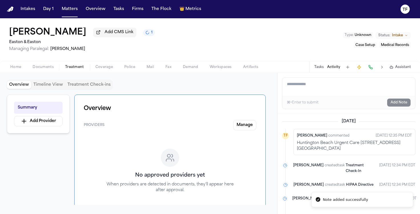
drag, startPoint x: 26, startPoint y: 68, endPoint x: 15, endPoint y: 67, distance: 11.2
click at [23, 67] on button "Home" at bounding box center [16, 67] width 22 height 7
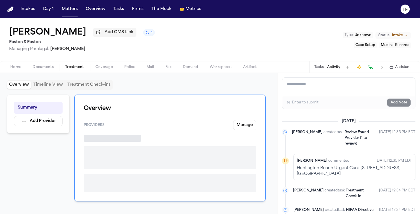
click at [83, 71] on span "button" at bounding box center [75, 70] width 26 height 1
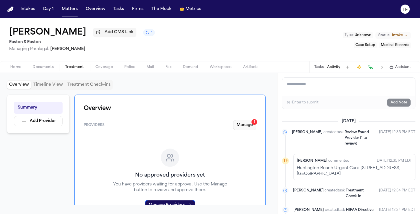
click at [235, 121] on button "Manage 1" at bounding box center [244, 125] width 23 height 10
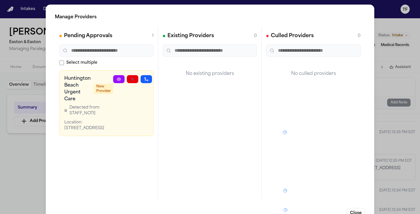
click at [387, 141] on div "Manage Providers Pending Approvals 1 Select multiple Huntington Beach Urgent Ca…" at bounding box center [210, 116] width 420 height 232
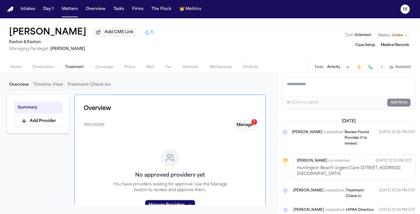
click at [237, 126] on button "Manage 1" at bounding box center [244, 125] width 23 height 10
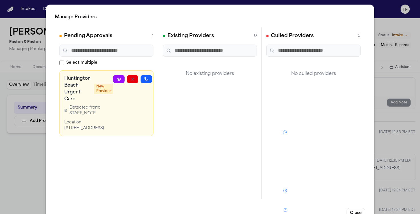
click at [115, 80] on link at bounding box center [118, 79] width 11 height 8
click at [389, 133] on div "Manage Providers Pending Approvals 1 Select multiple Huntington Beach Urgent Ca…" at bounding box center [210, 116] width 420 height 232
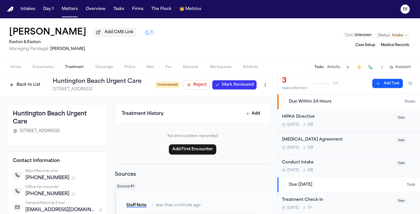
click at [241, 87] on span "Mark Reviewed" at bounding box center [238, 85] width 32 height 6
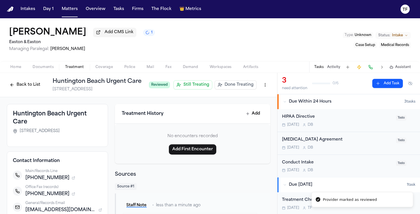
click at [241, 87] on span "Done Treating" at bounding box center [239, 85] width 29 height 6
click at [92, 83] on h1 "Huntington Beach Urgent Care" at bounding box center [119, 81] width 133 height 8
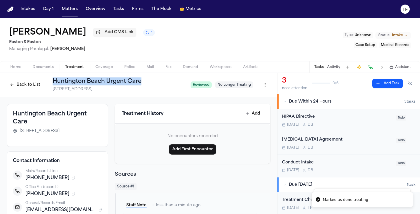
click at [92, 83] on h1 "Huntington Beach Urgent Care" at bounding box center [119, 81] width 133 height 8
copy h1 "Huntington Beach Urgent Care"
click at [379, 88] on button "Add Task" at bounding box center [387, 83] width 31 height 9
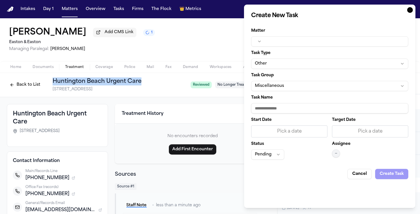
click at [278, 66] on button "Other" at bounding box center [329, 64] width 157 height 10
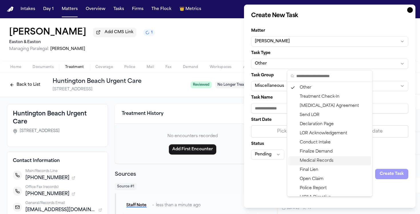
click at [323, 158] on div "Medical Records" at bounding box center [329, 160] width 83 height 9
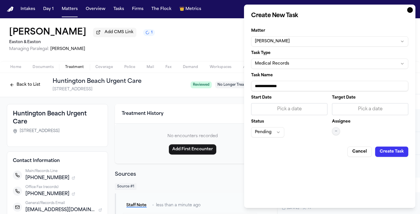
click at [285, 88] on input "**********" at bounding box center [329, 86] width 157 height 10
click at [285, 87] on input "**********" at bounding box center [329, 86] width 157 height 10
paste input "**********"
type input "**********"
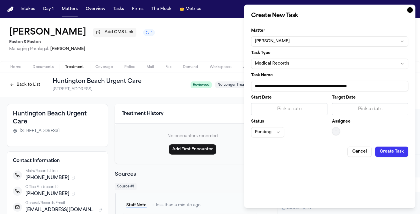
click at [261, 132] on button "Pending" at bounding box center [267, 132] width 33 height 10
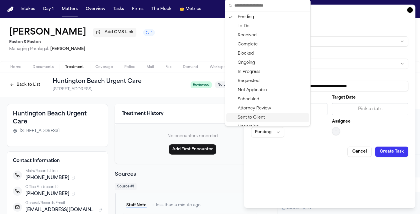
click at [295, 141] on body "Intakes Day 1 Matters Overview Tasks Firms The Flock 👑 Metrics TF Dewain Hines …" at bounding box center [210, 107] width 420 height 214
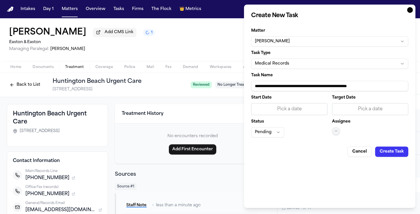
click at [291, 108] on div "Pick a date" at bounding box center [289, 109] width 69 height 7
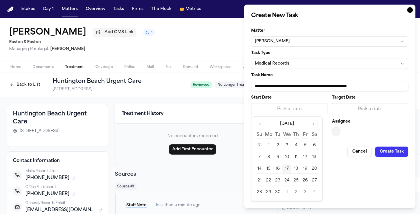
click at [285, 167] on button "17" at bounding box center [286, 168] width 9 height 9
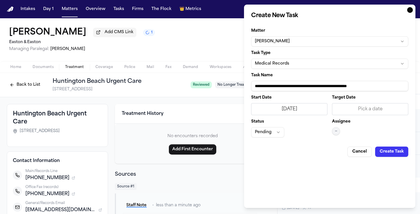
click at [336, 133] on span "—" at bounding box center [336, 131] width 2 height 5
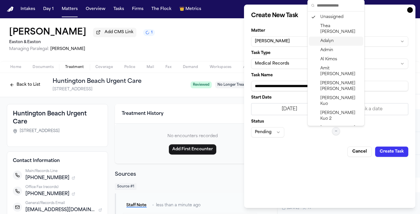
click at [334, 37] on div "Adalyn" at bounding box center [336, 41] width 54 height 9
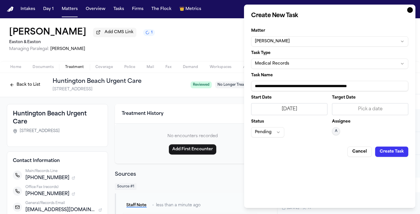
click at [391, 151] on button "Create Task" at bounding box center [391, 152] width 33 height 10
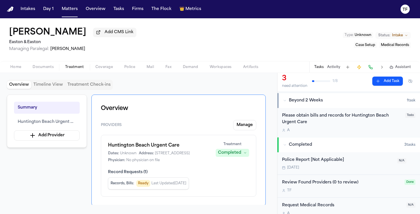
scroll to position [129, 0]
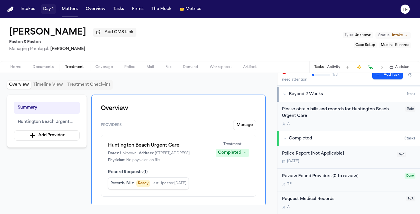
click at [52, 12] on button "Day 1" at bounding box center [48, 9] width 15 height 10
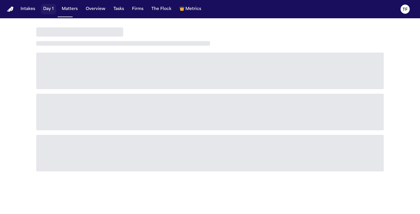
click at [66, 9] on button "Matters" at bounding box center [69, 9] width 21 height 10
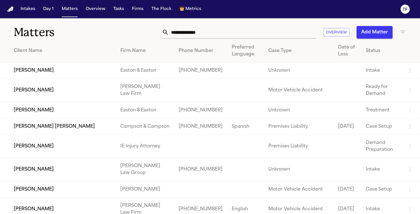
click at [189, 34] on input "text" at bounding box center [242, 32] width 147 height 13
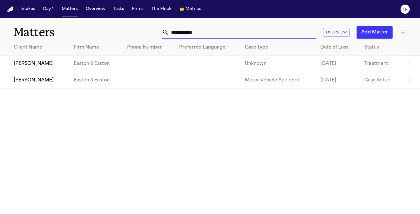
type input "**********"
click at [26, 65] on td "[PERSON_NAME]" at bounding box center [34, 64] width 69 height 16
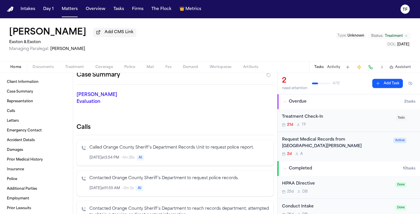
scroll to position [131, 0]
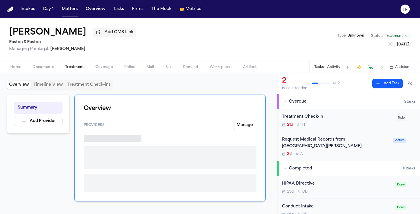
click at [81, 65] on button "Treatment" at bounding box center [74, 67] width 30 height 7
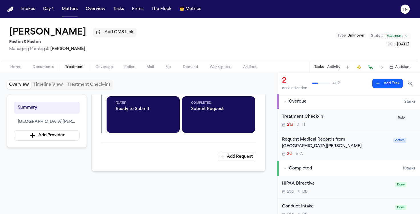
scroll to position [256, 0]
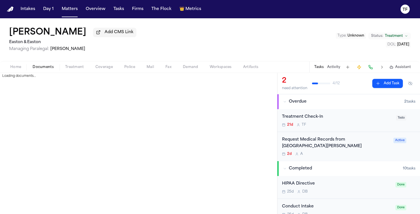
click at [46, 69] on span "Documents" at bounding box center [43, 67] width 21 height 5
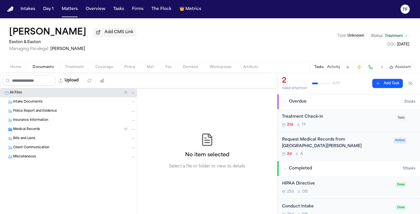
click at [41, 132] on div "Medical Records ( 1 )" at bounding box center [74, 129] width 123 height 5
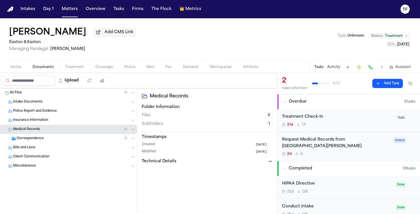
click at [32, 143] on div "Correspondence ( 1 )" at bounding box center [68, 138] width 137 height 9
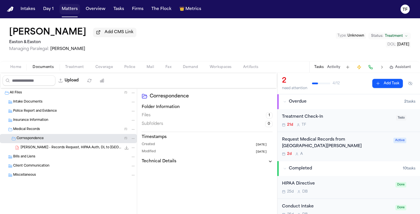
click at [59, 13] on button "Matters" at bounding box center [69, 9] width 21 height 10
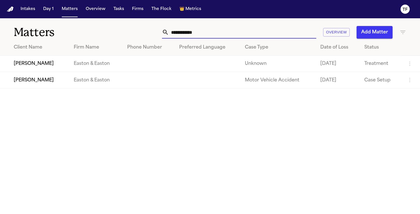
click at [171, 30] on input "**********" at bounding box center [242, 32] width 147 height 13
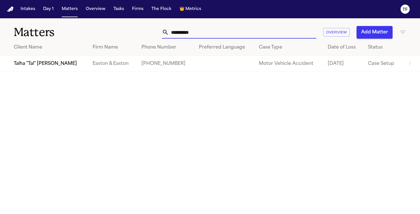
type input "**********"
click at [19, 61] on td "Talha "Tal" [PERSON_NAME]" at bounding box center [44, 64] width 88 height 16
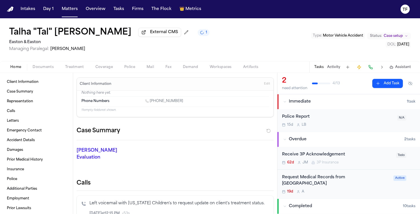
click at [78, 69] on span "Treatment" at bounding box center [74, 67] width 19 height 5
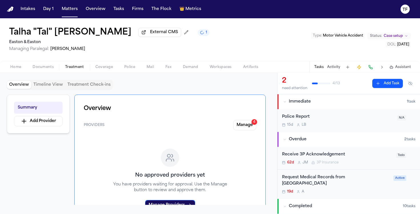
click at [239, 127] on button "Manage 4" at bounding box center [244, 125] width 23 height 10
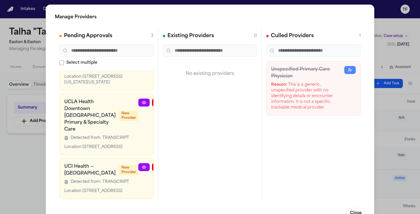
scroll to position [39, 0]
click at [138, 107] on link at bounding box center [143, 103] width 11 height 8
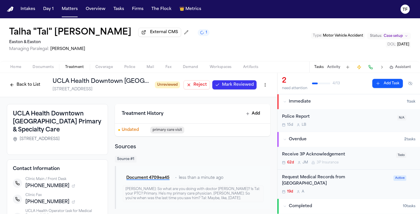
click at [234, 85] on span "Mark Reviewed" at bounding box center [238, 85] width 32 height 6
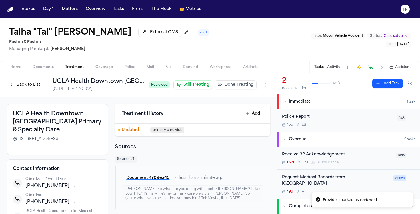
click at [234, 85] on span "Done Treating" at bounding box center [239, 85] width 29 height 6
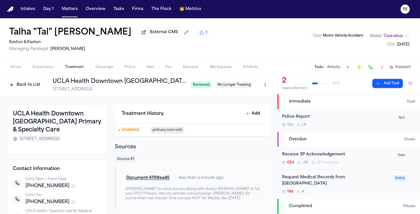
click at [135, 85] on h1 "UCLA Health Downtown [GEOGRAPHIC_DATA] Primary & Specialty Care" at bounding box center [119, 81] width 133 height 8
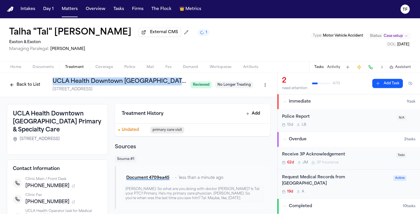
copy h1 "UCLA Health Downtown [GEOGRAPHIC_DATA] Primary & Specialty Care"
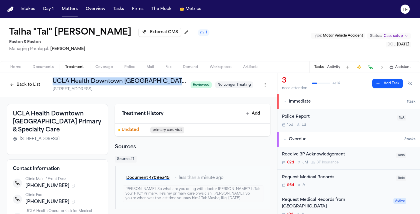
click at [41, 69] on span "Documents" at bounding box center [43, 67] width 21 height 5
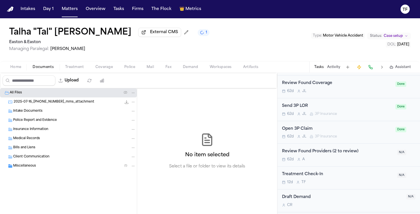
scroll to position [245, 0]
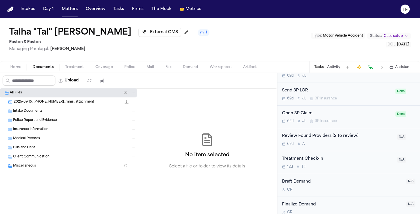
click at [74, 72] on div "Home Documents Treatment Coverage Police Mail Fax Demand Workspaces Artifacts T…" at bounding box center [210, 66] width 420 height 11
click at [74, 69] on span "Treatment" at bounding box center [74, 67] width 19 height 5
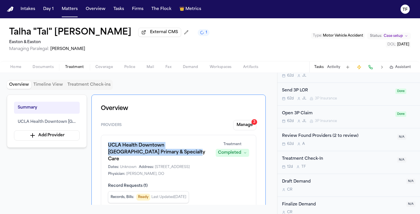
drag, startPoint x: 166, startPoint y: 155, endPoint x: 95, endPoint y: 148, distance: 71.5
click at [95, 148] on div "Overview Providers Manage 3 UCLA Health Downtown [GEOGRAPHIC_DATA] Primary & Sp…" at bounding box center [178, 157] width 174 height 125
copy h1 "UCLA Health Downtown [GEOGRAPHIC_DATA] Primary & Specialty Care"
click at [320, 67] on button "Tasks" at bounding box center [318, 67] width 9 height 5
click at [321, 69] on button "Tasks" at bounding box center [318, 67] width 9 height 5
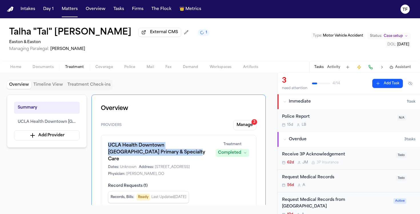
click at [384, 88] on button "Add Task" at bounding box center [387, 83] width 31 height 9
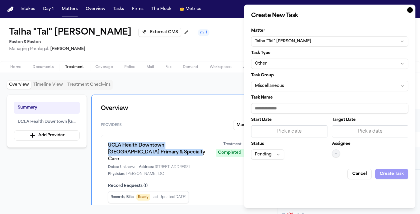
click at [278, 64] on button "Other" at bounding box center [329, 64] width 157 height 10
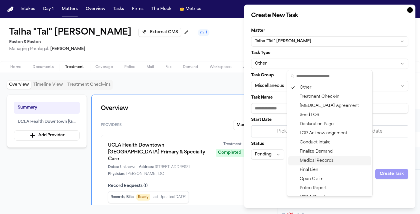
click at [322, 157] on div "Medical Records" at bounding box center [329, 160] width 83 height 9
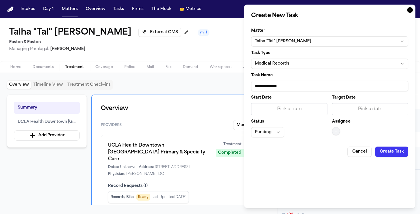
click at [274, 91] on form "**********" at bounding box center [329, 90] width 157 height 133
click at [274, 86] on input "**********" at bounding box center [329, 86] width 157 height 10
paste input "**********"
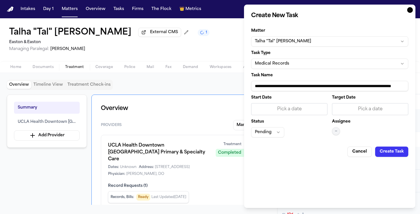
scroll to position [0, 48]
type input "**********"
click at [287, 114] on div "Pick a date" at bounding box center [289, 109] width 76 height 12
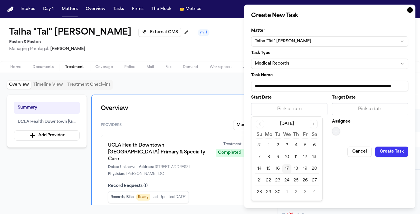
click at [287, 169] on button "17" at bounding box center [286, 168] width 9 height 9
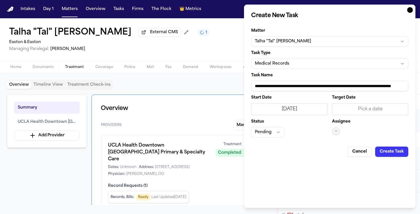
click at [335, 134] on button "—" at bounding box center [336, 131] width 8 height 8
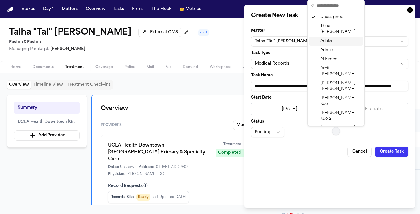
click at [329, 38] on span "Adalyn" at bounding box center [326, 41] width 13 height 6
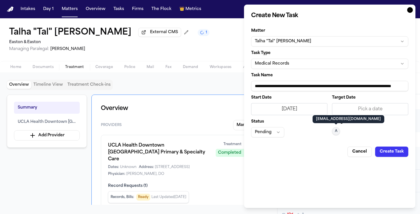
click at [402, 158] on div "**********" at bounding box center [329, 106] width 171 height 203
click at [401, 156] on button "Create Task" at bounding box center [391, 152] width 33 height 10
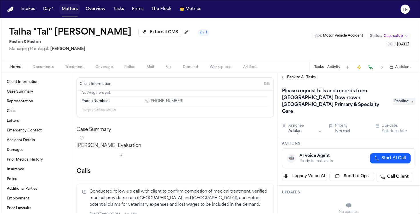
click at [64, 7] on button "Matters" at bounding box center [69, 9] width 21 height 10
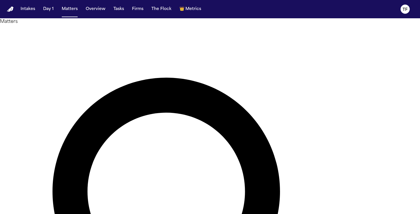
type input "**********"
